Goal: Find specific page/section: Find specific page/section

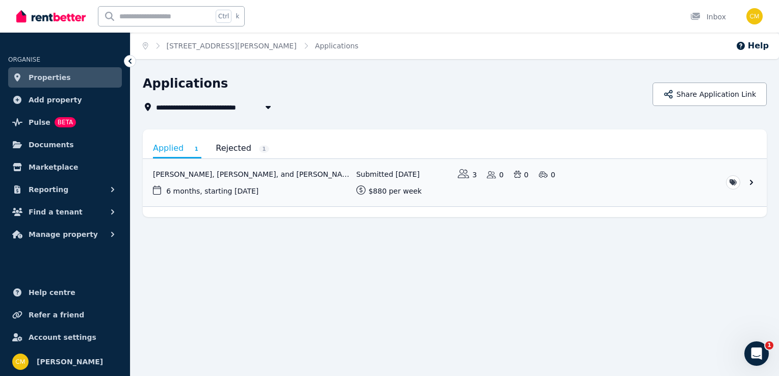
click at [65, 77] on link "Properties" at bounding box center [65, 77] width 114 height 20
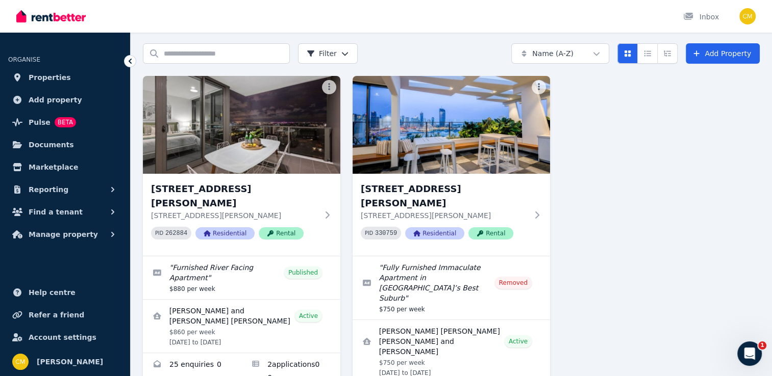
scroll to position [75, 0]
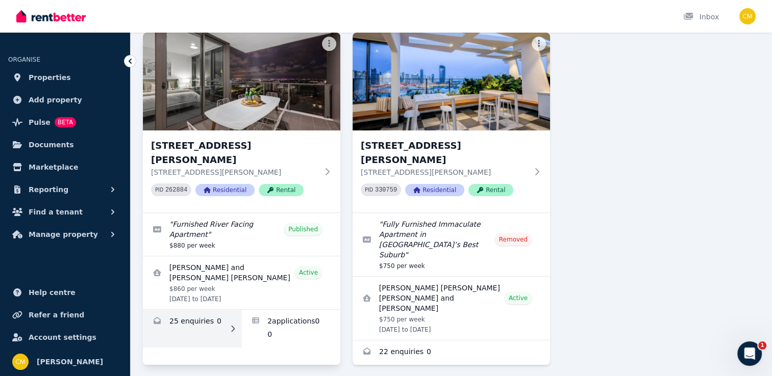
click at [214, 310] on link "Enquiries for 1010/37 Mayne Road, Bowen Hills" at bounding box center [192, 329] width 99 height 38
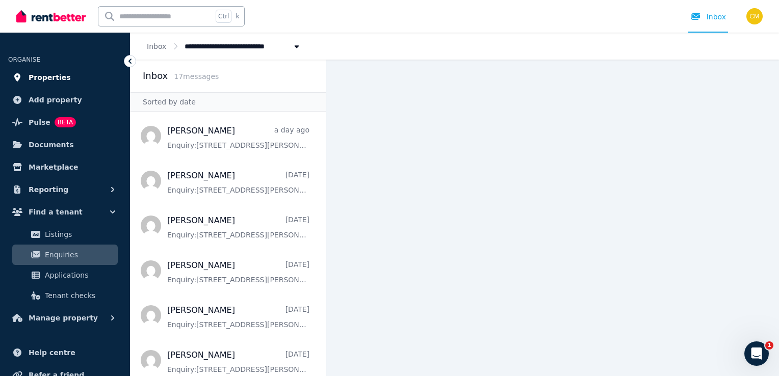
click at [79, 83] on link "Properties" at bounding box center [65, 77] width 114 height 20
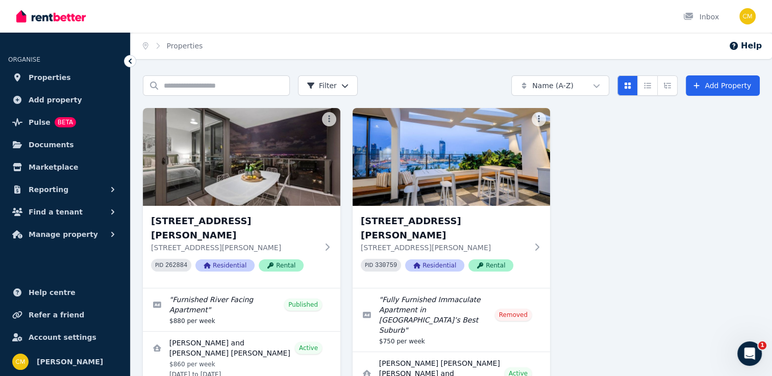
scroll to position [75, 0]
